Goal: Task Accomplishment & Management: Use online tool/utility

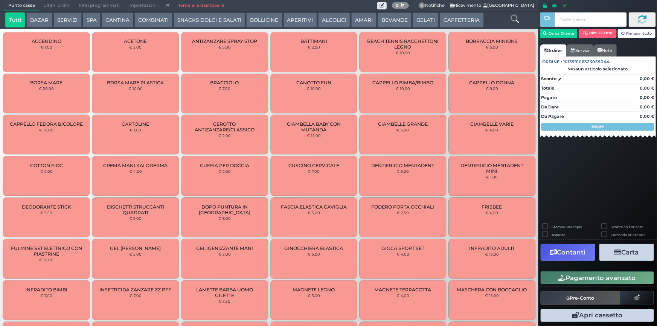
click at [207, 15] on button "SNACKS DOLCI E SALATI" at bounding box center [210, 19] width 72 height 15
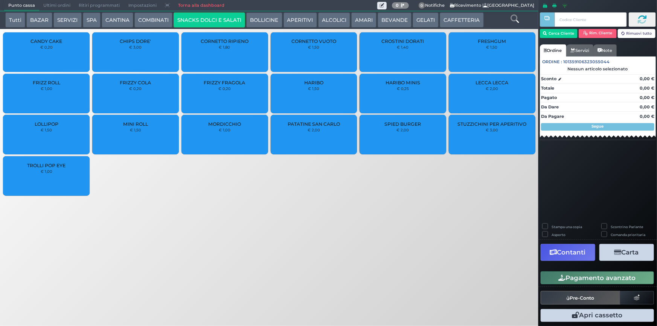
click at [417, 51] on div "CROSTINI DORATI € 1,40" at bounding box center [403, 52] width 87 height 40
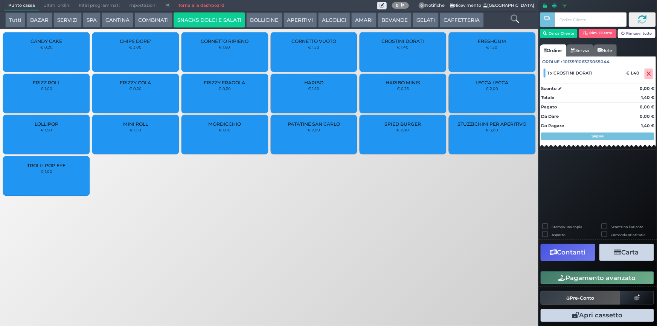
click at [326, 129] on div "PATATINE SAN CARLO € 2,00" at bounding box center [314, 135] width 87 height 40
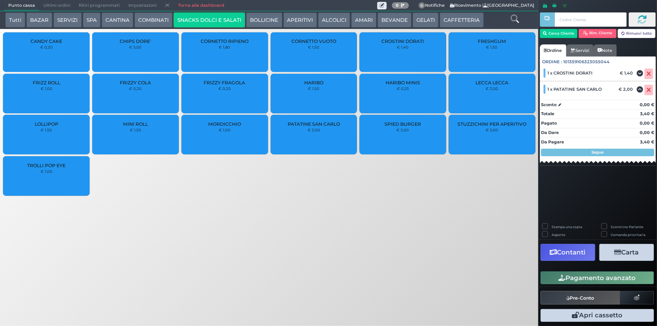
click at [552, 227] on label "Stampa una copia" at bounding box center [567, 226] width 31 height 5
checkbox input "true"
click at [634, 250] on button "Carta" at bounding box center [626, 252] width 55 height 17
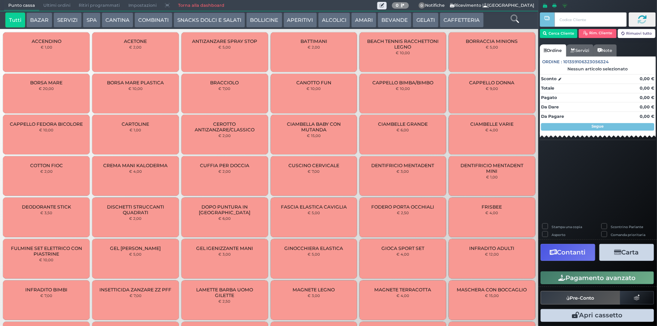
click at [72, 21] on button "SERVIZI" at bounding box center [67, 19] width 28 height 15
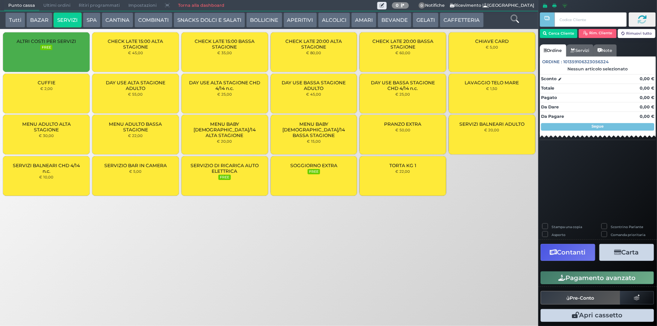
click at [78, 90] on div "CUFFIE € 2,00" at bounding box center [46, 94] width 87 height 40
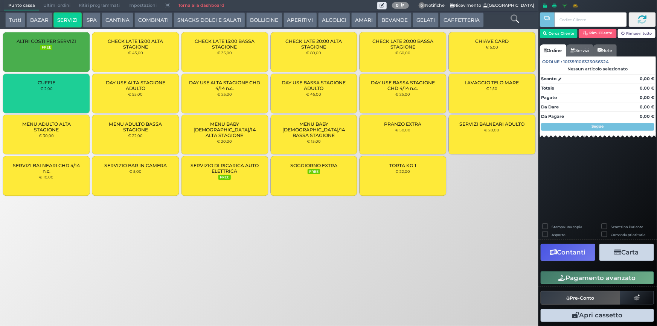
click at [78, 90] on div "CUFFIE € 2,00" at bounding box center [46, 94] width 87 height 40
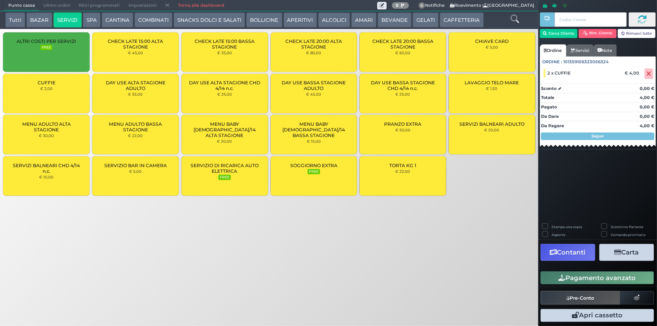
click at [564, 226] on label "Stampa una copia" at bounding box center [567, 226] width 31 height 5
checkbox input "true"
click at [555, 39] on div "Cerca Cliente Rim. Cliente Rimuovi tutto" at bounding box center [598, 27] width 116 height 34
click at [556, 35] on button "Cerca Cliente" at bounding box center [559, 33] width 38 height 9
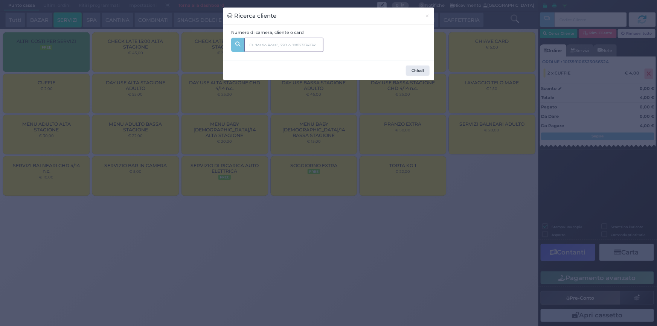
click at [290, 45] on input "text" at bounding box center [283, 45] width 79 height 14
type input "514"
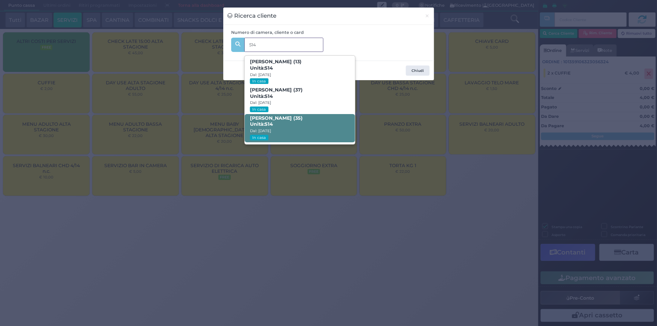
click at [296, 123] on span "Annamaria Nicolò (35) Unità: 514 Dal: 10/08/2025 In casa" at bounding box center [300, 128] width 110 height 28
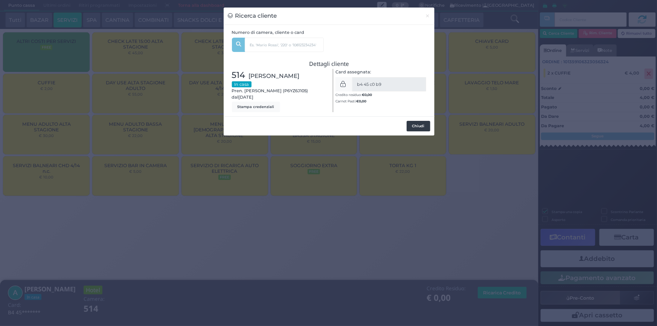
click at [414, 124] on button "Chiudi" at bounding box center [419, 126] width 24 height 11
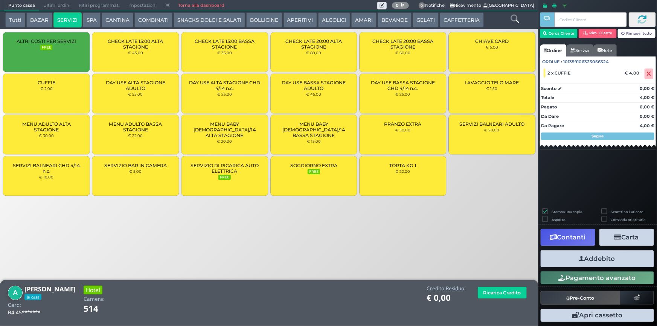
click at [596, 262] on button "Addebito" at bounding box center [597, 258] width 113 height 17
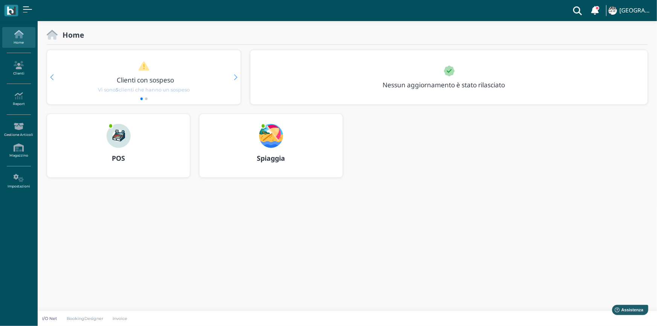
click at [275, 142] on img at bounding box center [271, 136] width 24 height 24
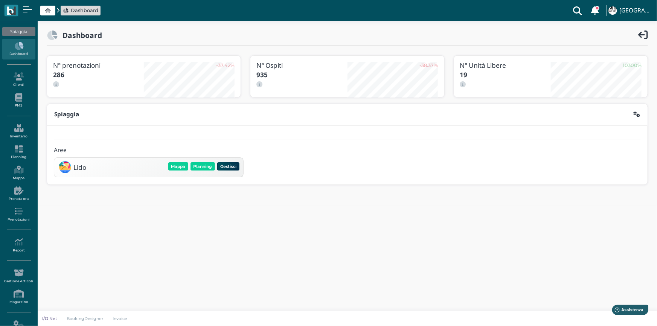
click at [202, 162] on div "Mappa Planning Gestisci Elimina" at bounding box center [203, 166] width 73 height 11
click at [201, 163] on button "Planning" at bounding box center [203, 166] width 24 height 8
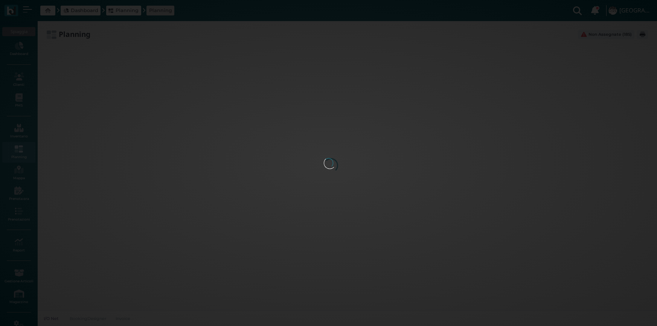
type input "2.8"
type input "55"
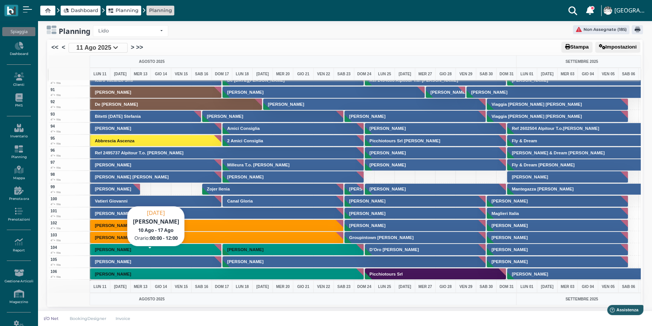
scroll to position [1119, 0]
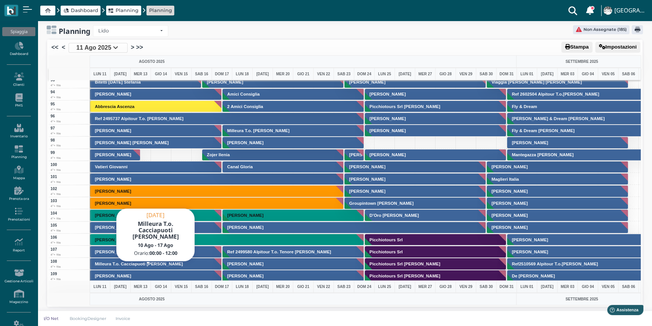
click at [114, 262] on h3 "Milleura T.o. Cacciapuoti [PERSON_NAME]" at bounding box center [139, 264] width 94 height 5
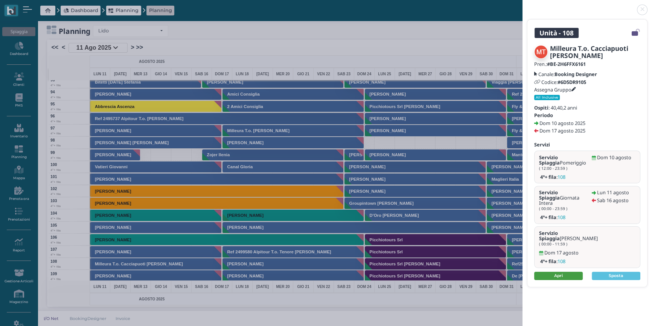
click at [560, 272] on link "Apri" at bounding box center [558, 276] width 49 height 8
click at [523, 5] on link at bounding box center [523, 5] width 0 height 0
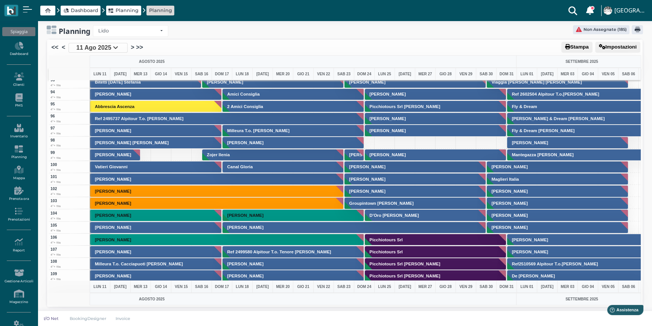
scroll to position [1154, 0]
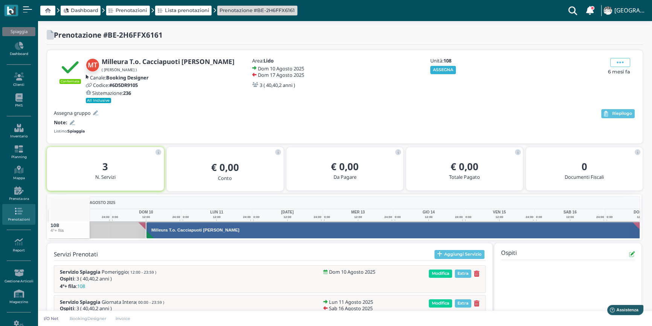
click at [441, 68] on button "ASSEGNA" at bounding box center [443, 70] width 26 height 8
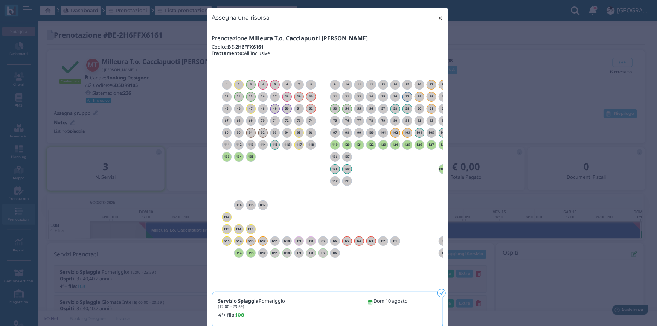
click at [438, 18] on span "×" at bounding box center [441, 18] width 6 height 10
